Goal: Information Seeking & Learning: Learn about a topic

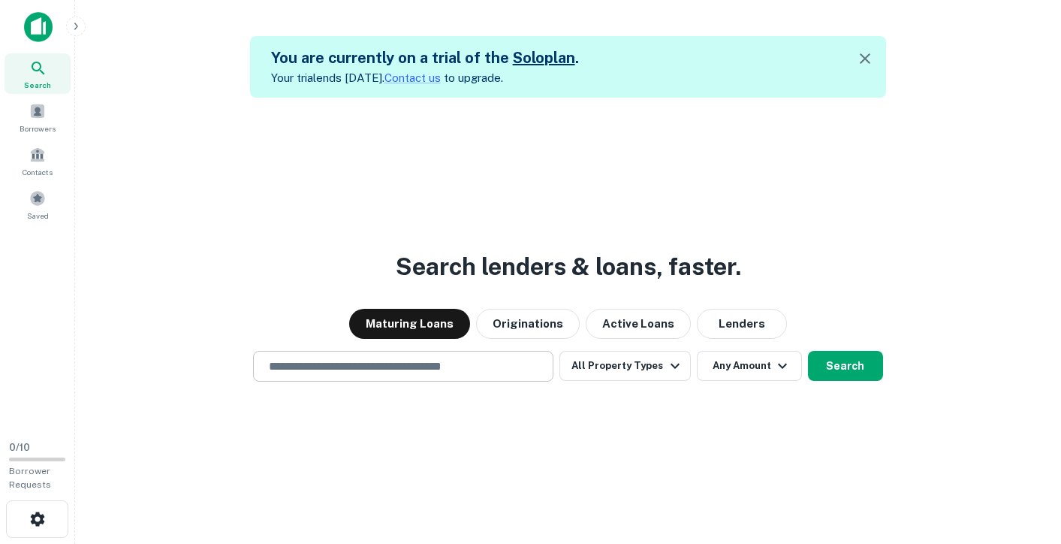
click at [463, 370] on input "text" at bounding box center [403, 365] width 287 height 17
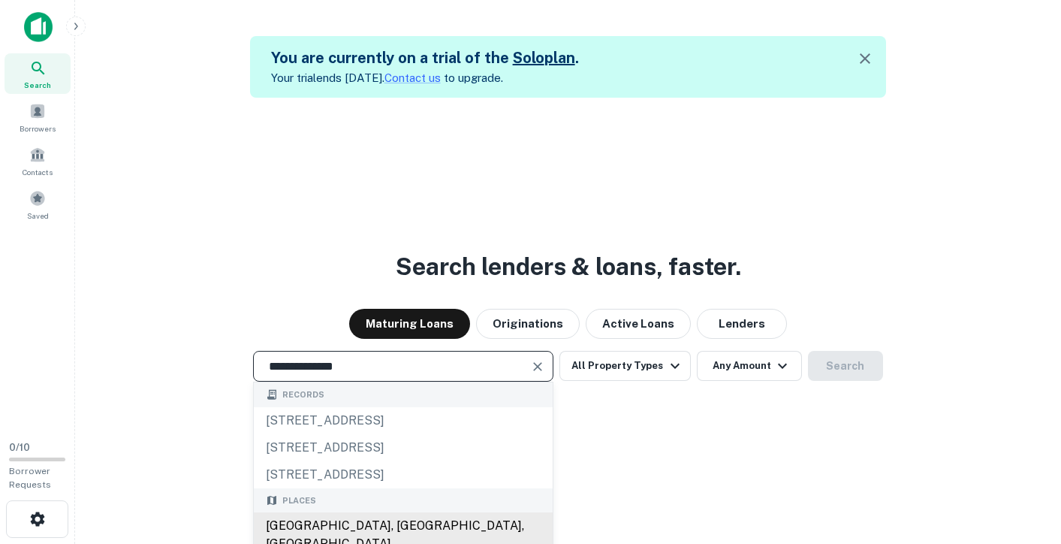
click at [413, 530] on div "[GEOGRAPHIC_DATA], [GEOGRAPHIC_DATA], [GEOGRAPHIC_DATA]" at bounding box center [403, 534] width 299 height 45
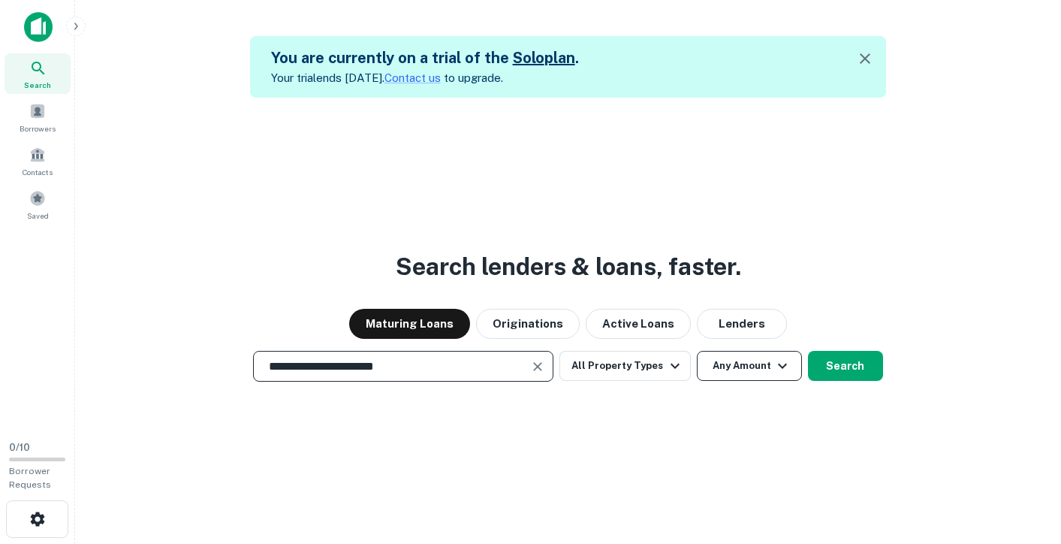
type input "**********"
click at [755, 370] on button "Any Amount" at bounding box center [749, 366] width 105 height 30
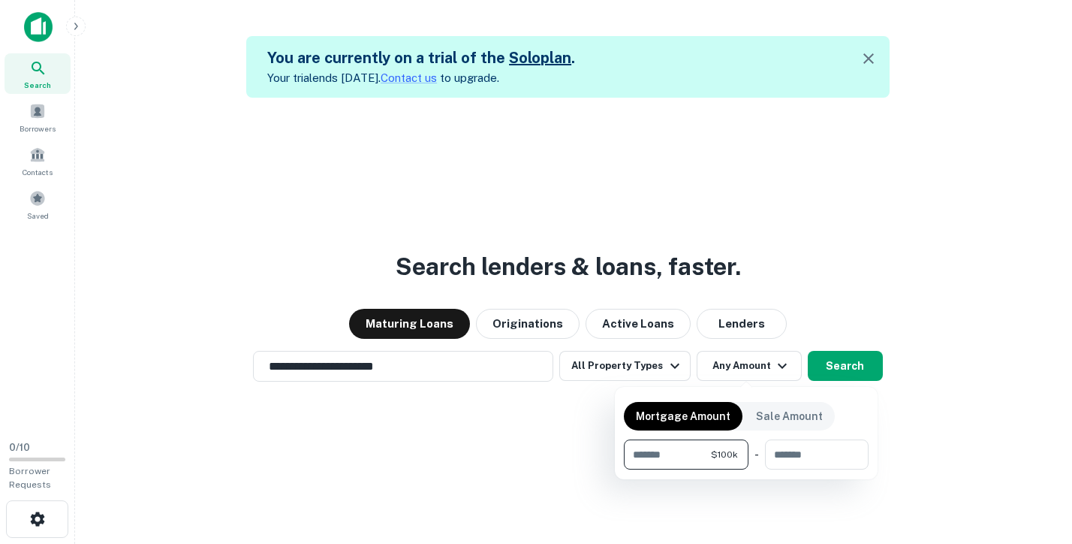
type input "******"
type input "*******"
click at [852, 365] on div at bounding box center [536, 272] width 1072 height 544
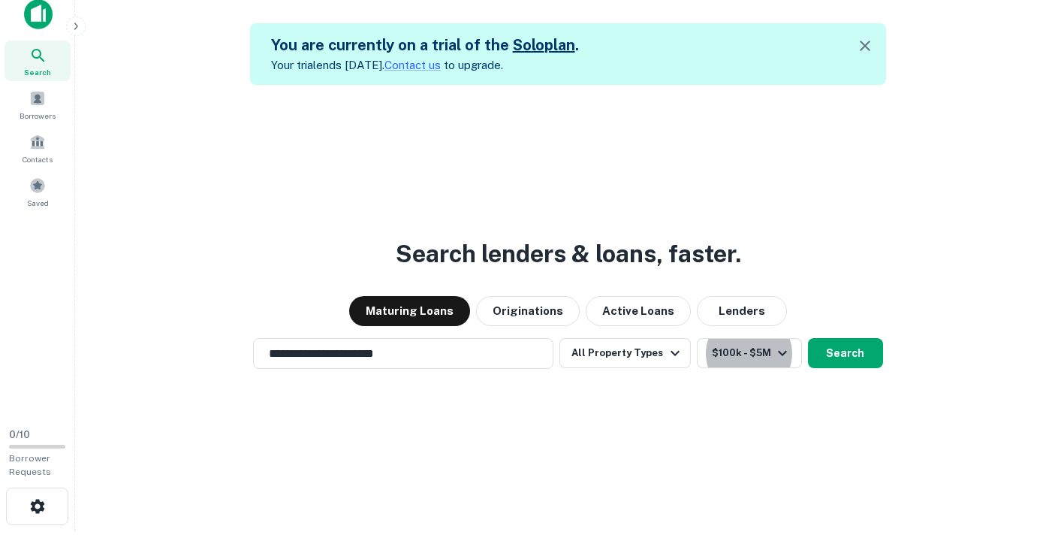
scroll to position [24, 0]
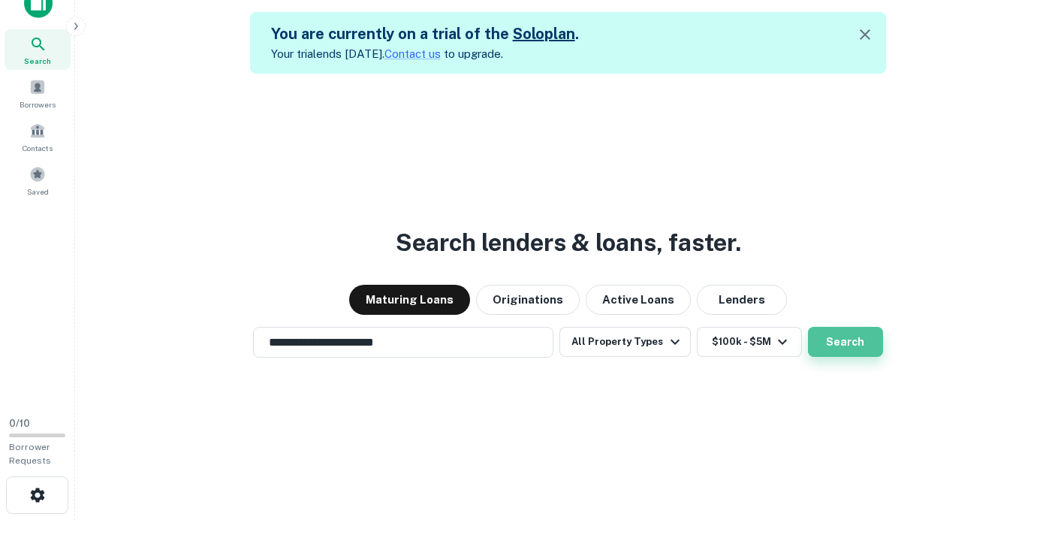
click at [834, 338] on button "Search" at bounding box center [845, 342] width 75 height 30
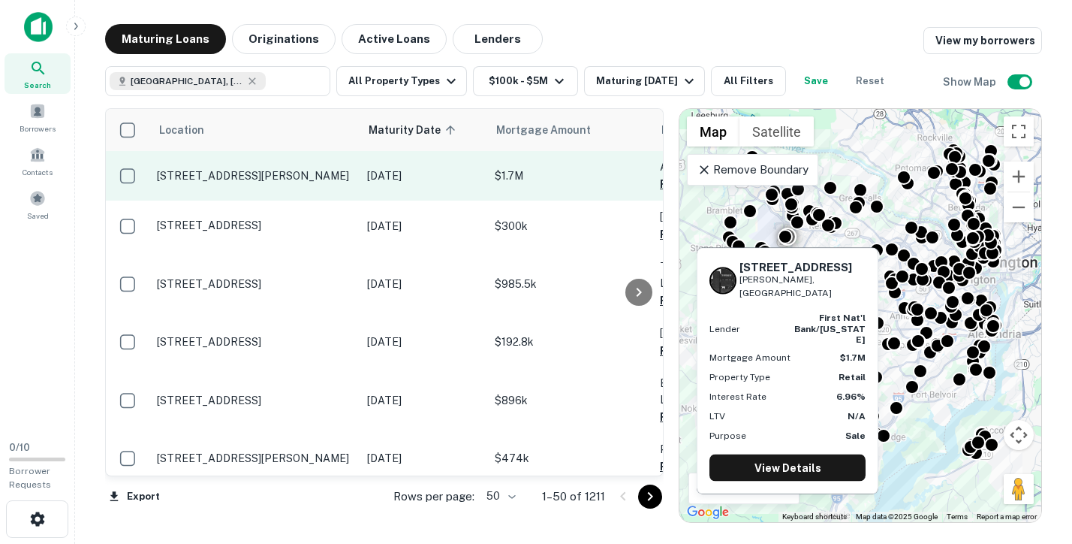
click at [207, 179] on p "[STREET_ADDRESS][PERSON_NAME]" at bounding box center [254, 176] width 195 height 14
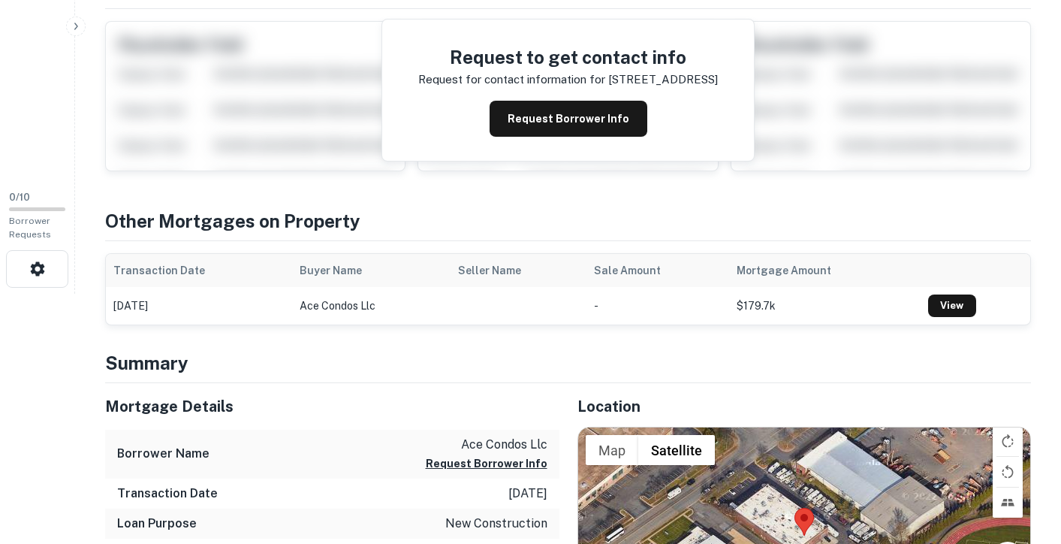
scroll to position [376, 0]
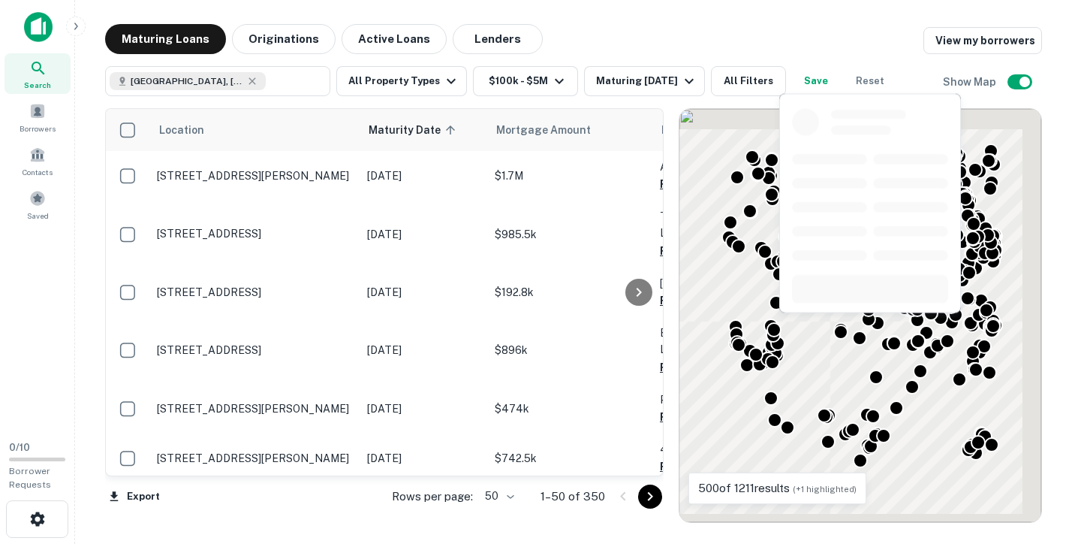
scroll to position [376, 0]
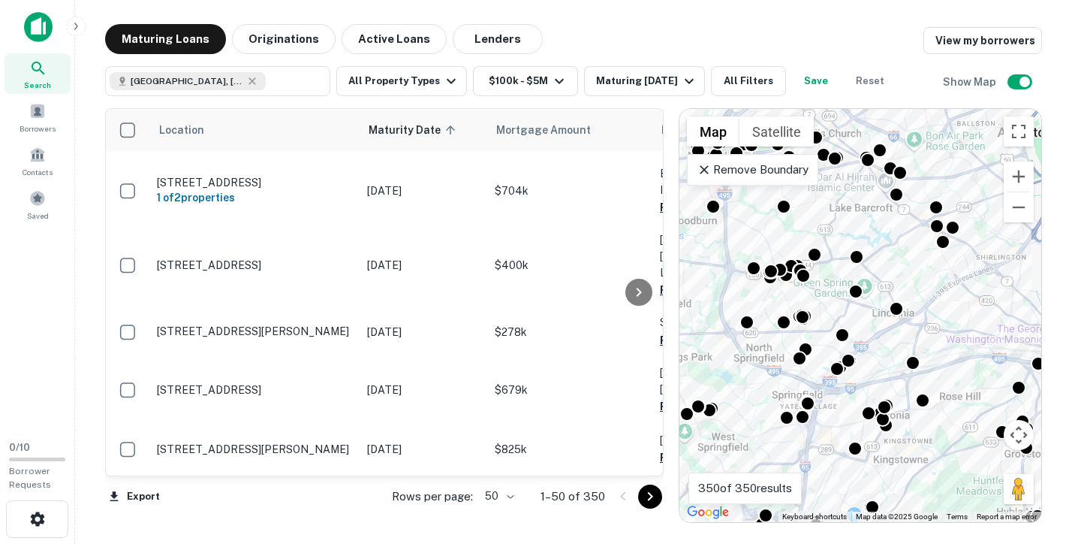
drag, startPoint x: 885, startPoint y: 313, endPoint x: 790, endPoint y: 309, distance: 95.5
click at [764, 289] on div "To activate drag with keyboard, press Alt + Enter. Once in keyboard drag state,…" at bounding box center [861, 315] width 362 height 413
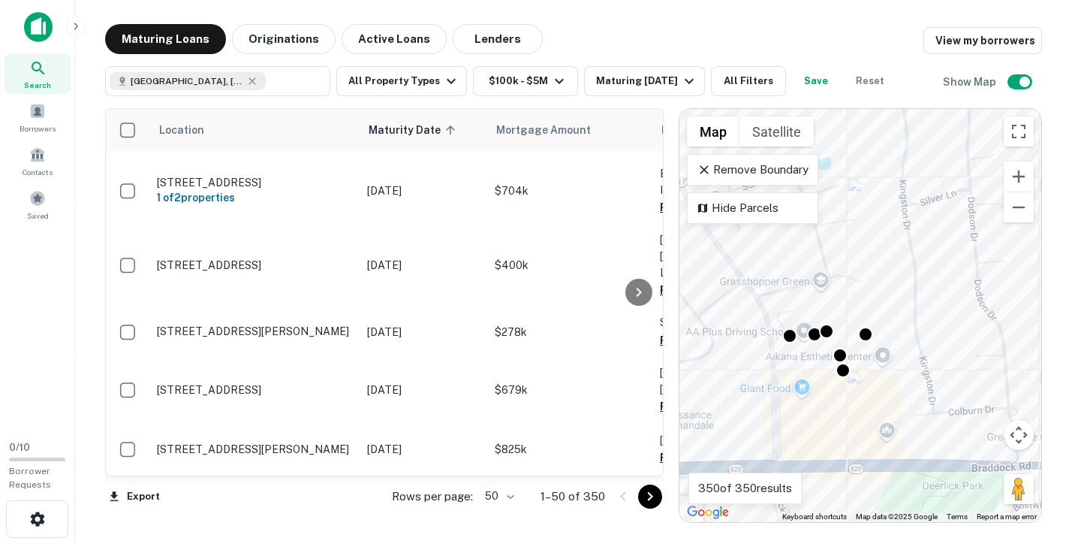
drag, startPoint x: 849, startPoint y: 386, endPoint x: 853, endPoint y: 289, distance: 97.0
click at [853, 289] on div "To activate drag with keyboard, press Alt + Enter. Once in keyboard drag state,…" at bounding box center [861, 315] width 362 height 413
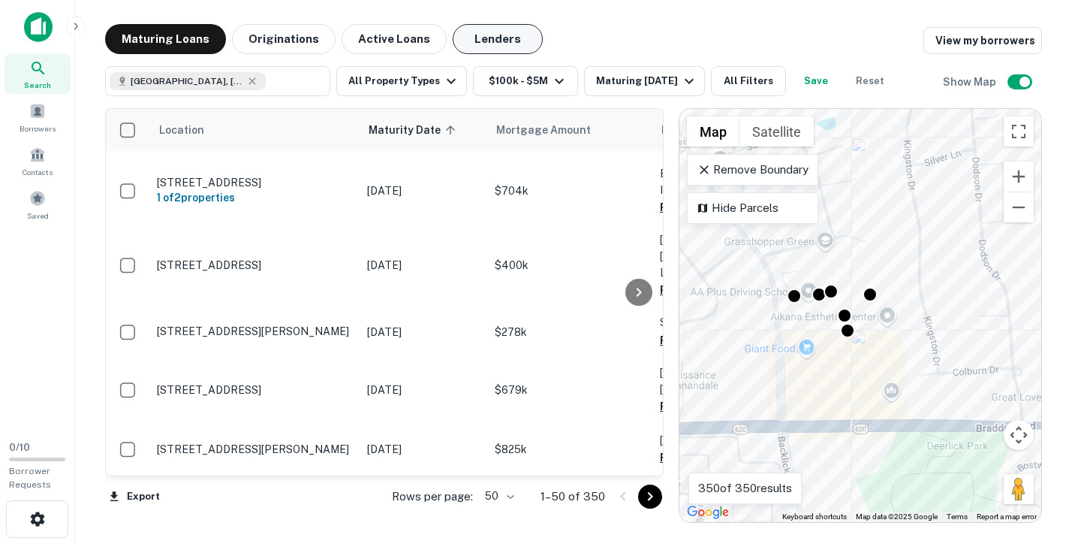
click at [481, 33] on button "Lenders" at bounding box center [498, 39] width 90 height 30
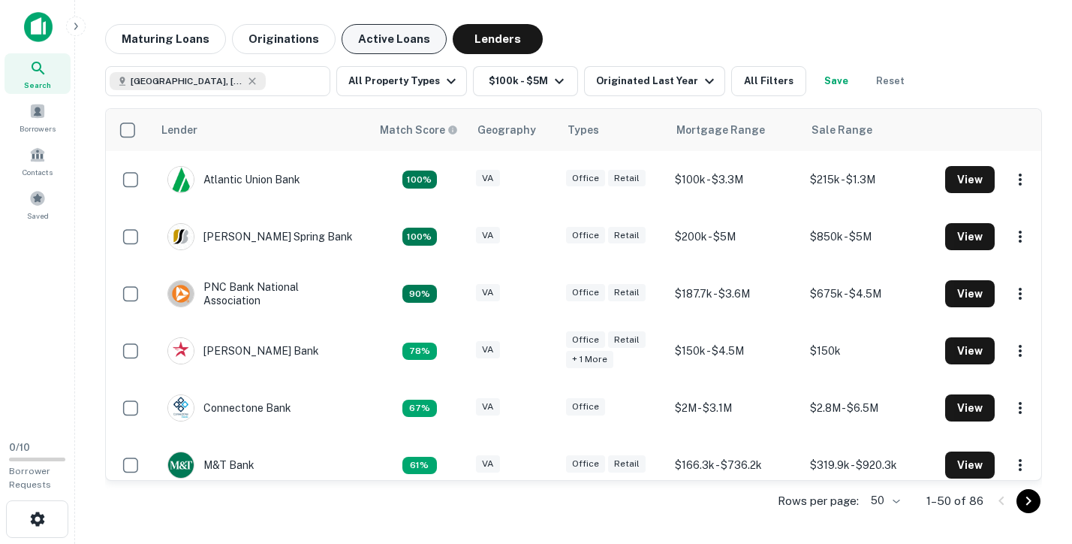
click at [382, 37] on button "Active Loans" at bounding box center [394, 39] width 105 height 30
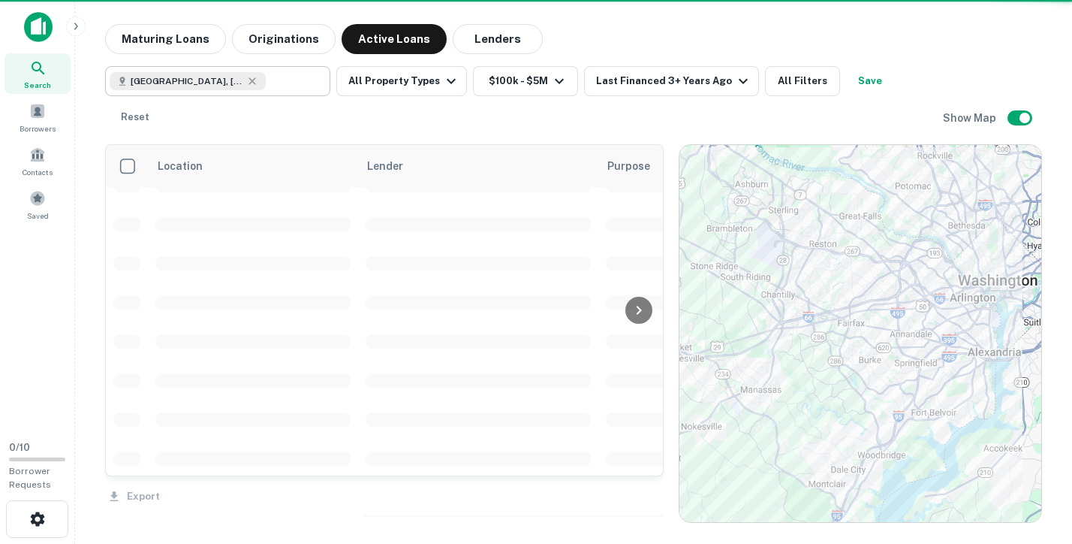
scroll to position [376, 0]
